Goal: Transaction & Acquisition: Obtain resource

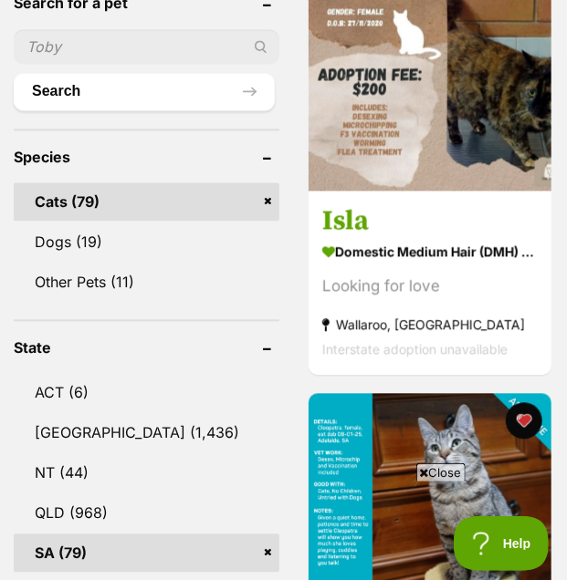
scroll to position [872, 0]
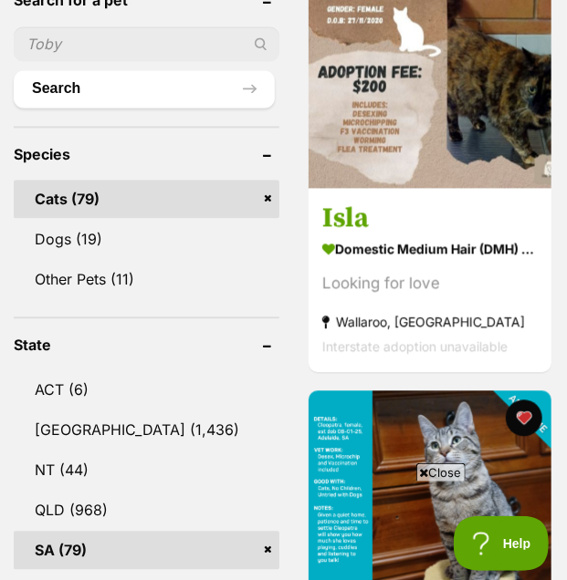
click at [456, 236] on strong "Domestic Medium Hair (DMH) x Domestic Short Hair (DSH) Cat" at bounding box center [429, 249] width 215 height 26
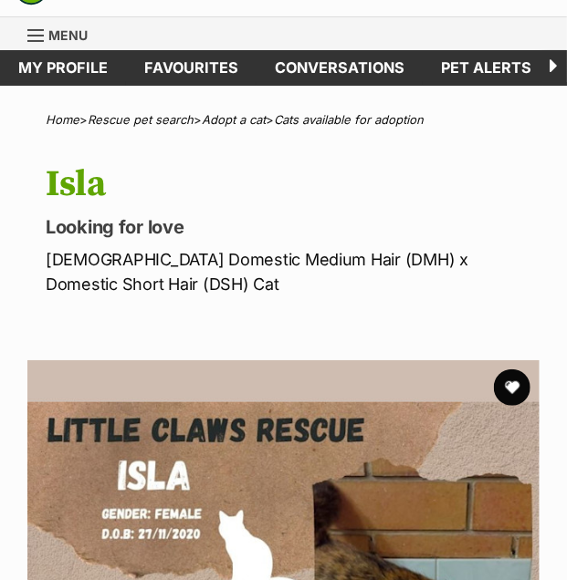
scroll to position [40, 0]
